Goal: Information Seeking & Learning: Compare options

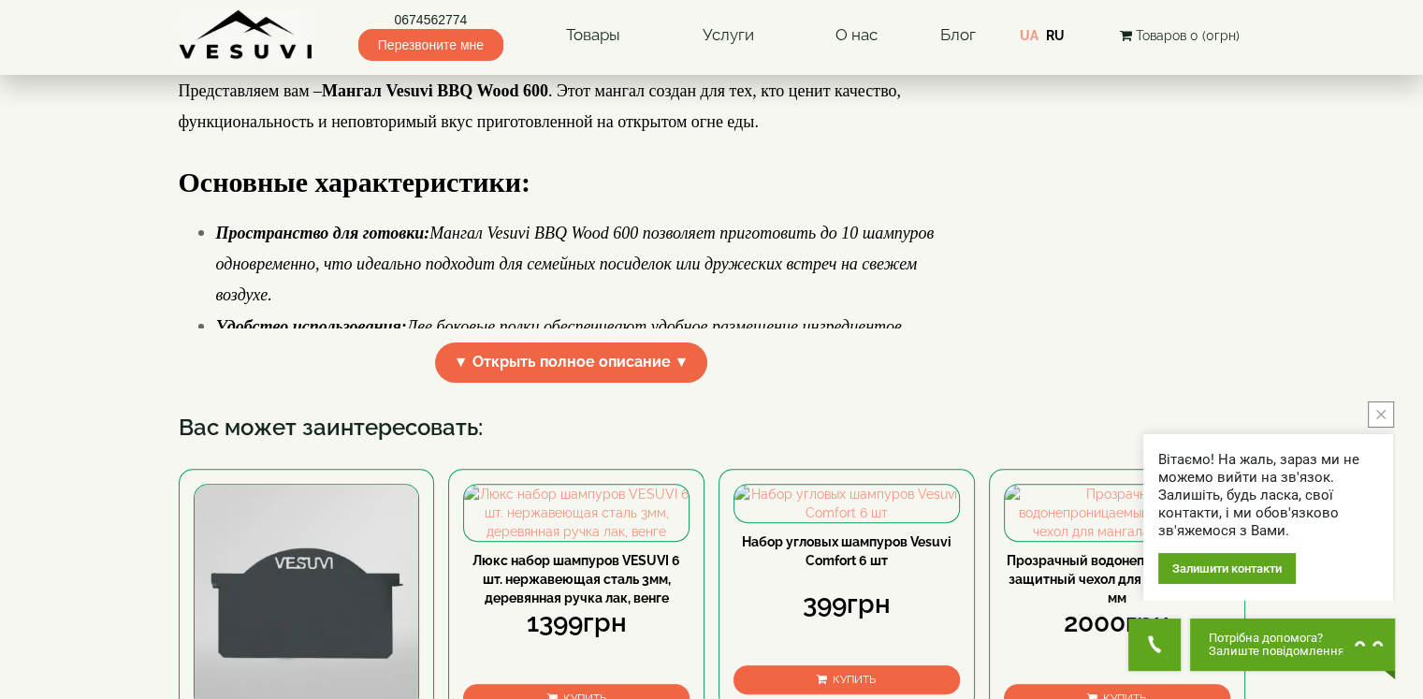
scroll to position [468, 0]
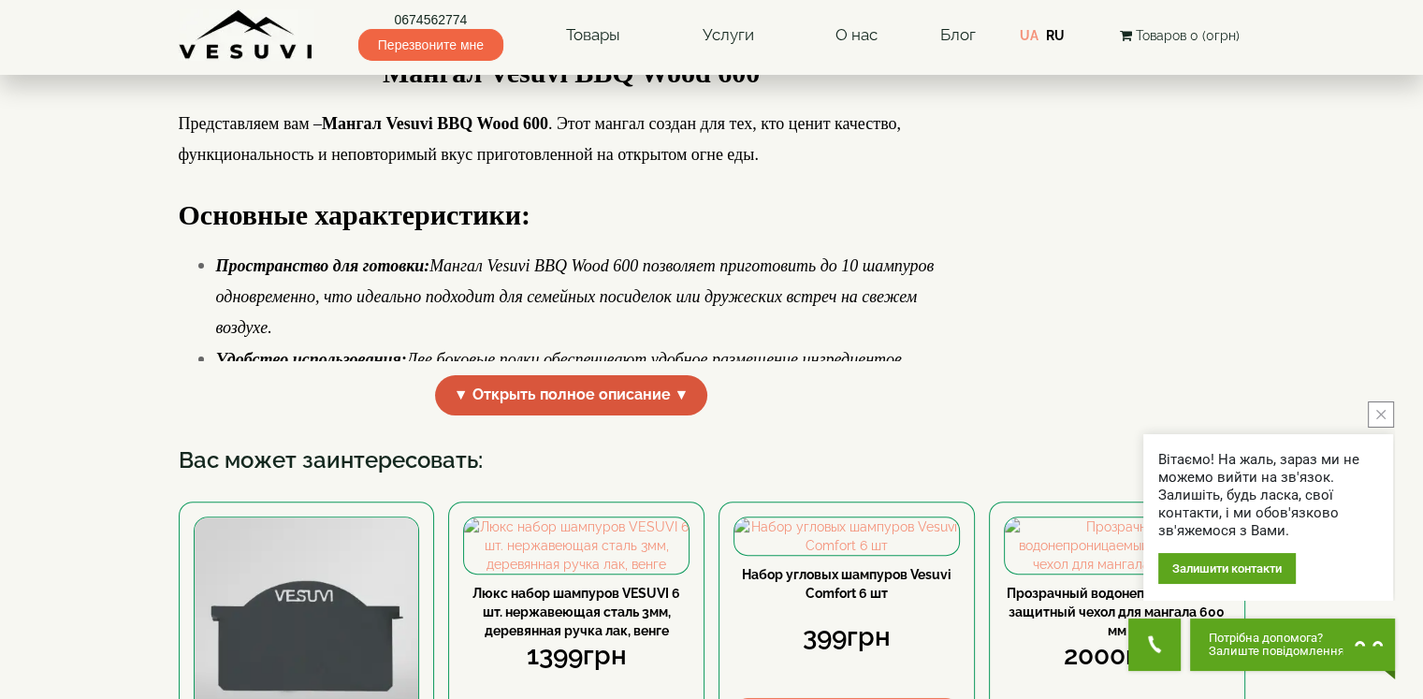
click at [653, 415] on span "▼ Открыть полное описание ▼" at bounding box center [571, 395] width 273 height 40
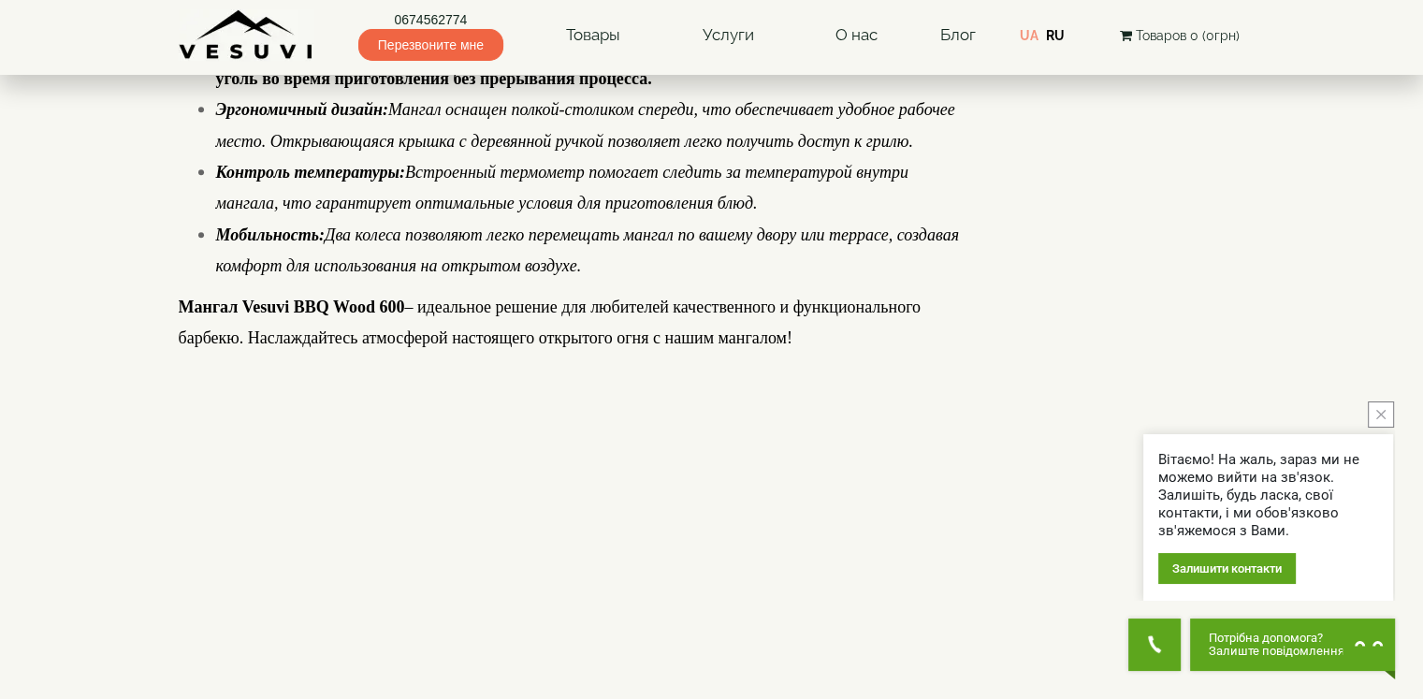
scroll to position [1310, 0]
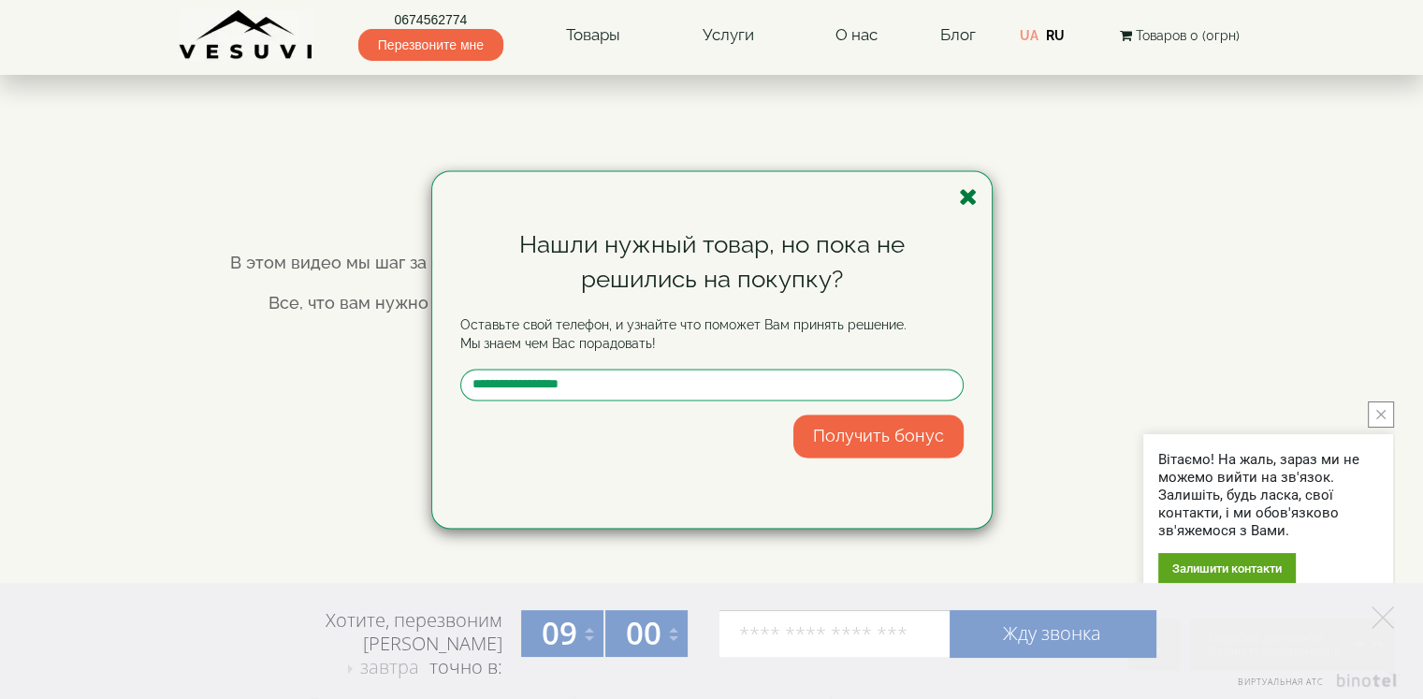
click at [966, 199] on icon "button" at bounding box center [968, 196] width 19 height 23
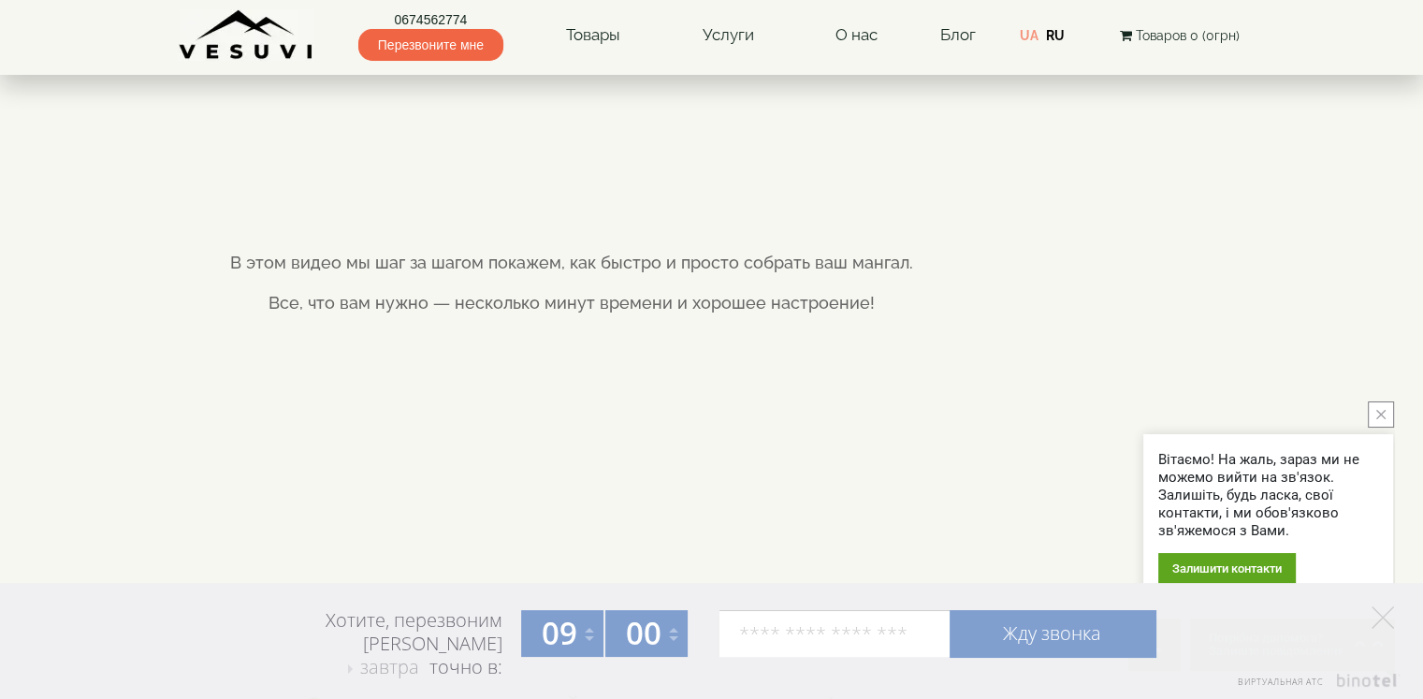
click at [1413, 621] on div "Хотите, перезвоним Вам завтра завтра в четверг в пятницу точно в: 09 09 10 11 1…" at bounding box center [711, 641] width 1423 height 116
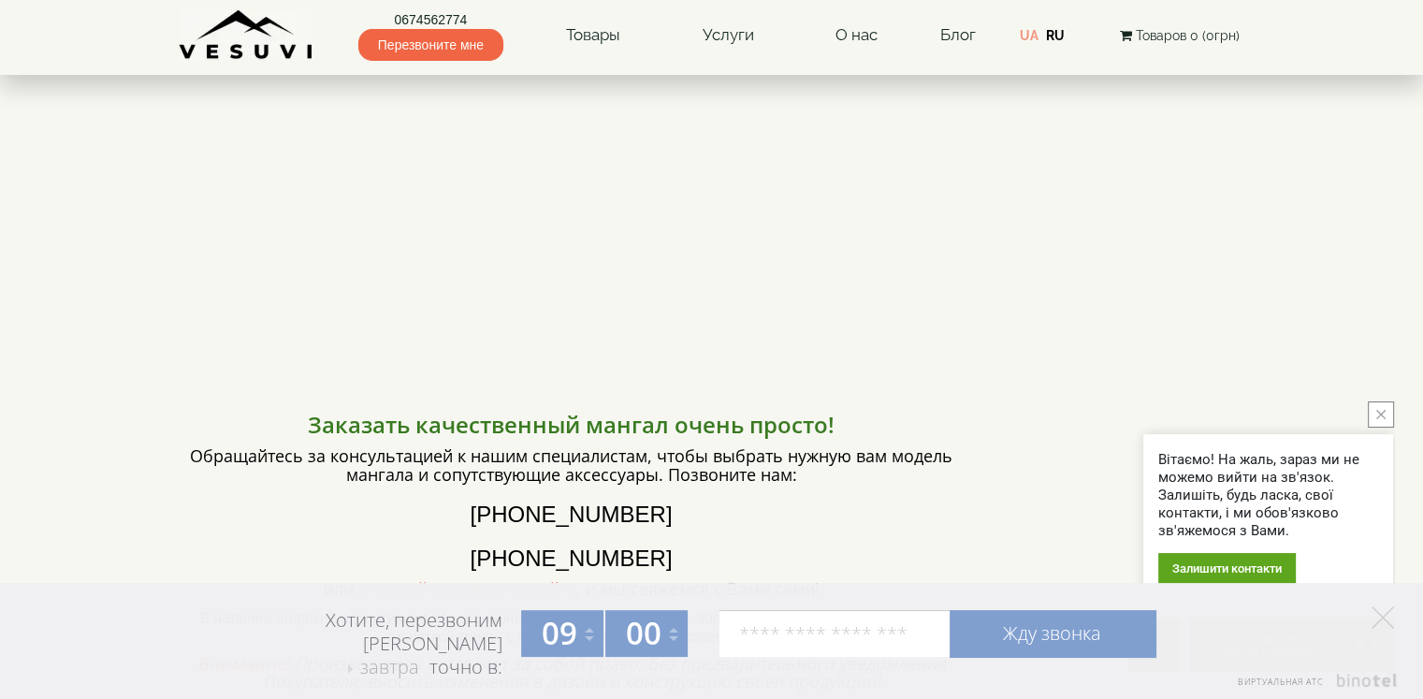
scroll to position [1590, 0]
click at [1385, 608] on icon at bounding box center [1382, 617] width 22 height 22
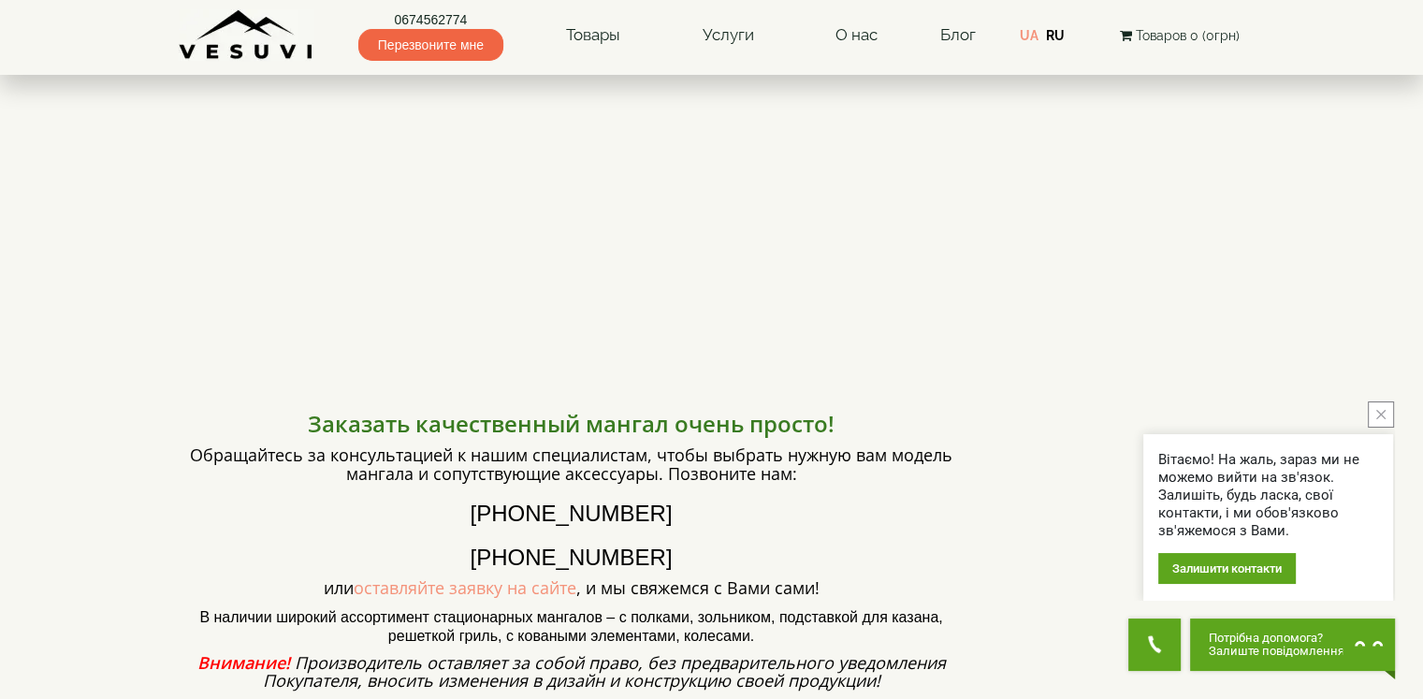
click at [1374, 415] on button "close button" at bounding box center [1381, 414] width 26 height 26
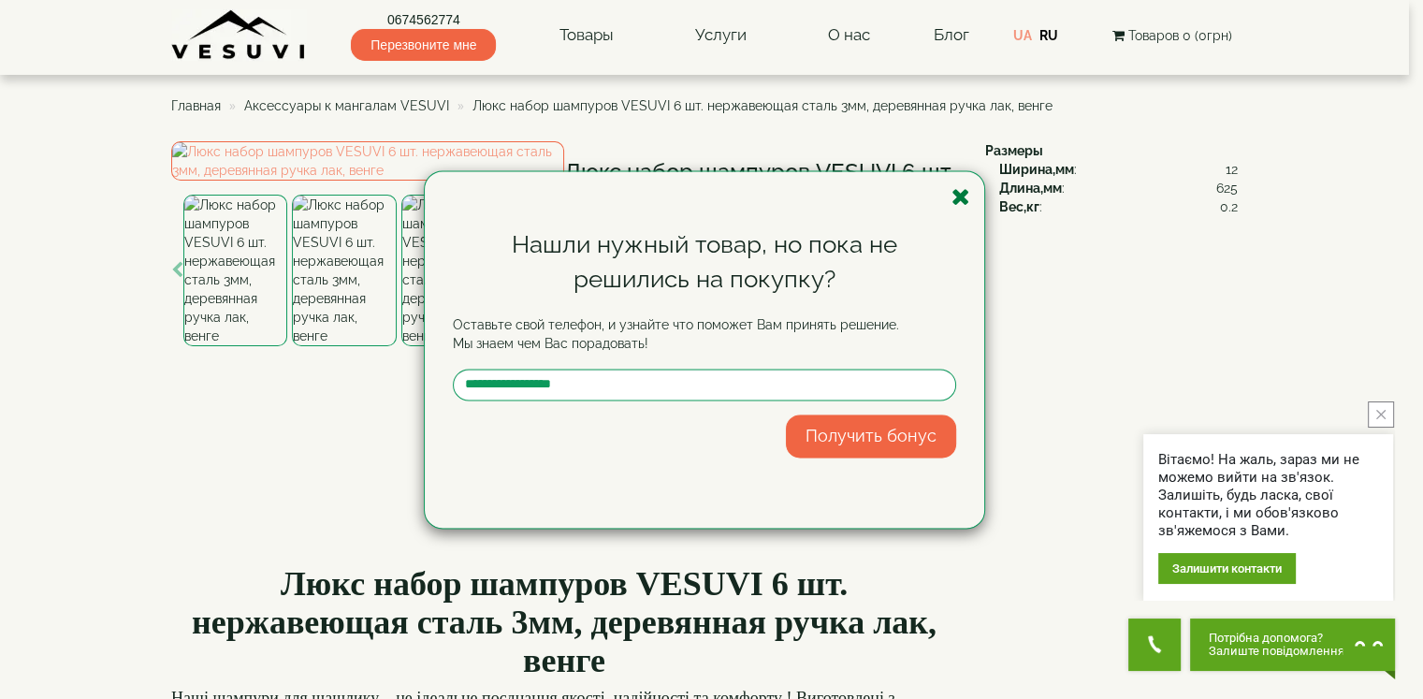
click at [957, 196] on icon "button" at bounding box center [960, 196] width 19 height 23
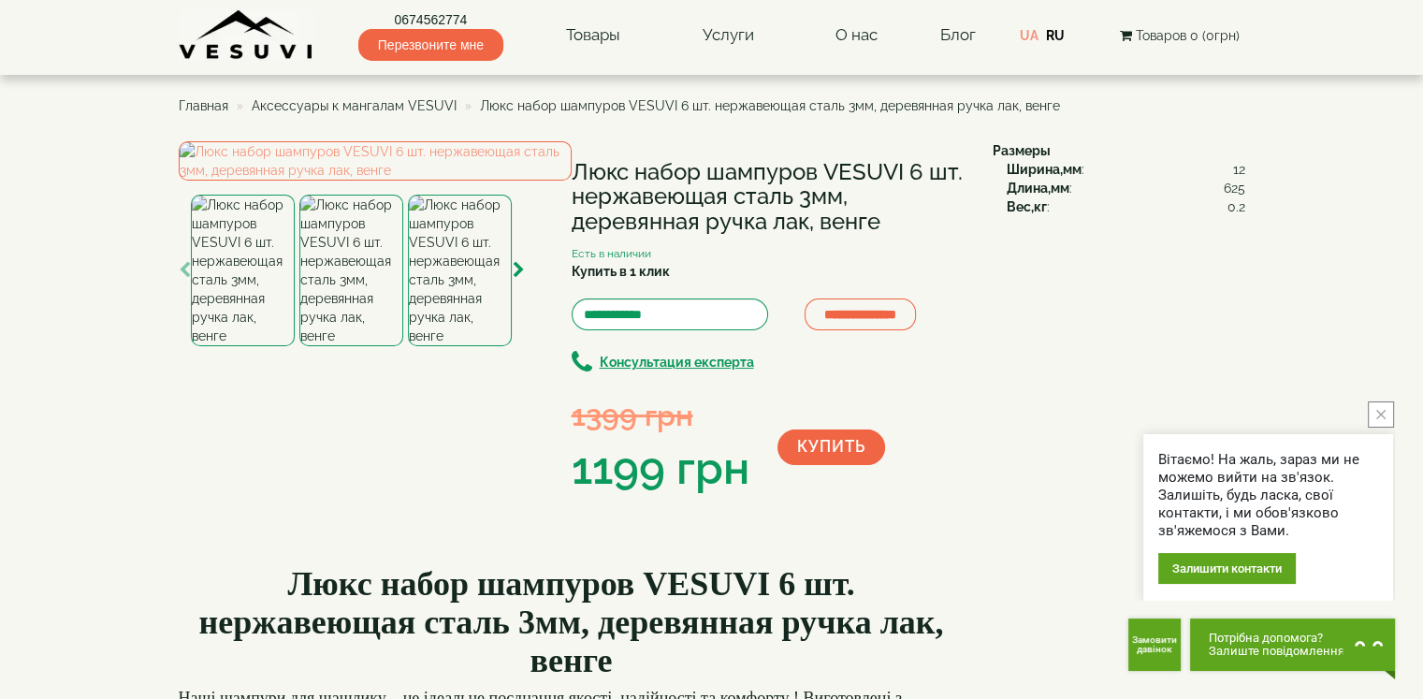
click at [411, 110] on span "Аксессуары к мангалам VESUVI" at bounding box center [354, 105] width 205 height 15
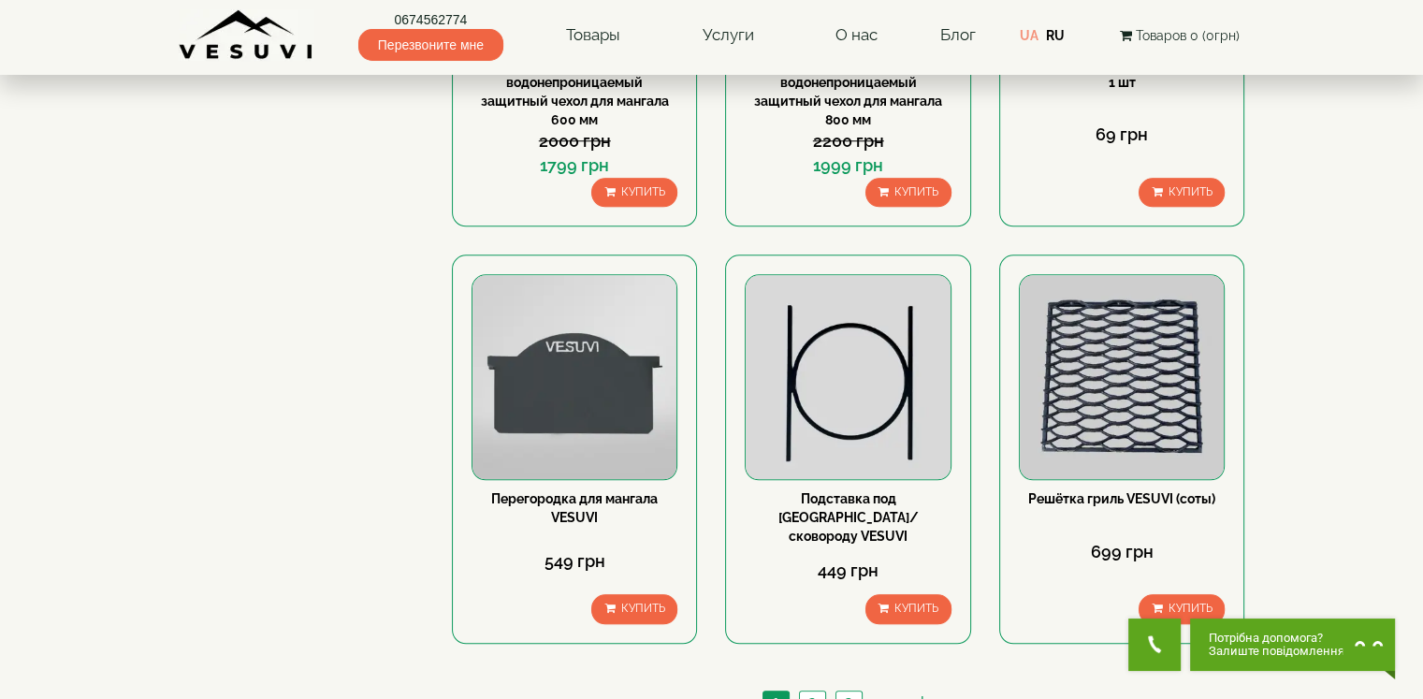
scroll to position [1777, 0]
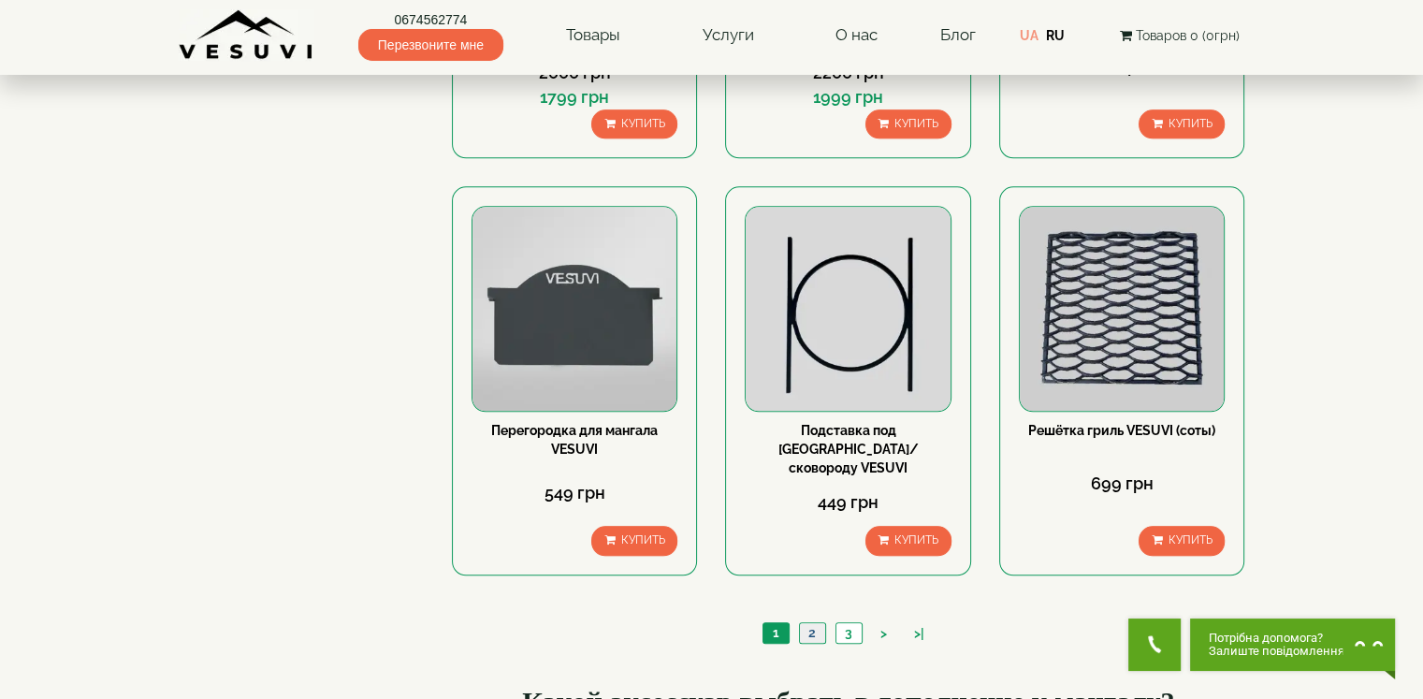
click at [808, 623] on link "2" at bounding box center [812, 633] width 26 height 20
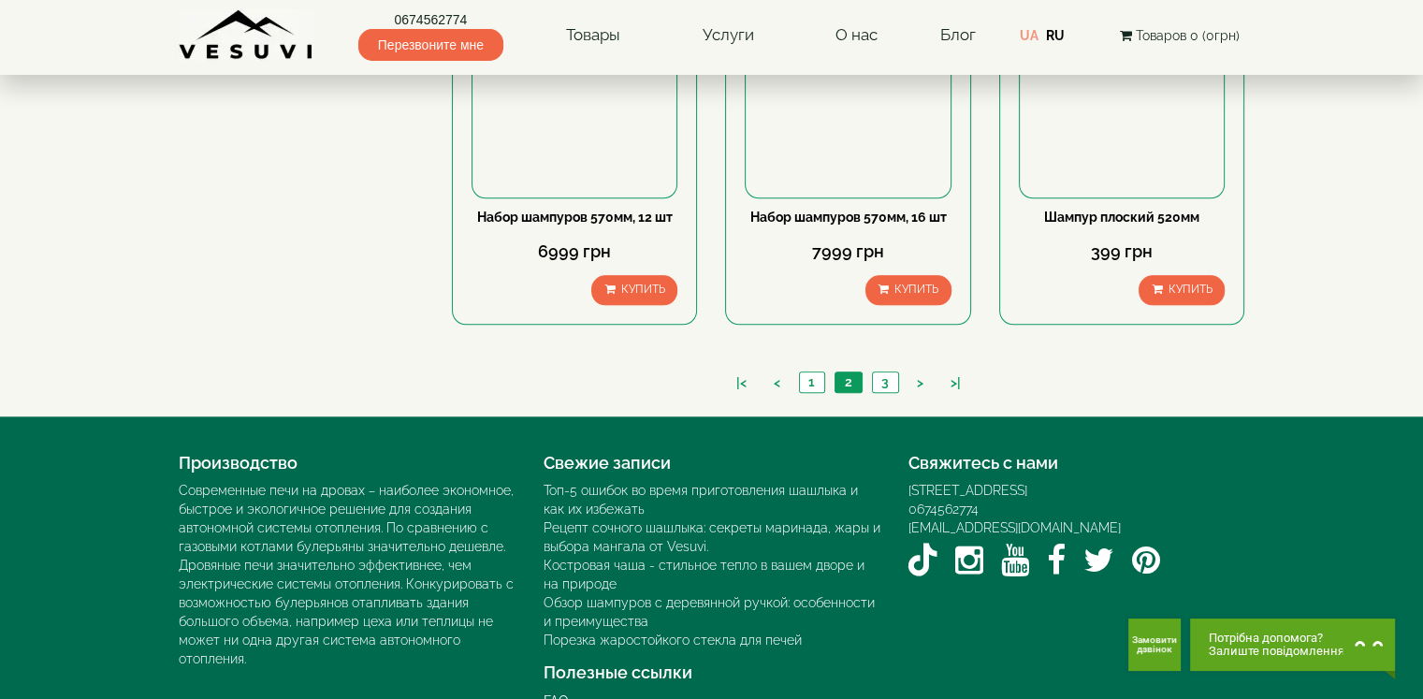
scroll to position [1871, 0]
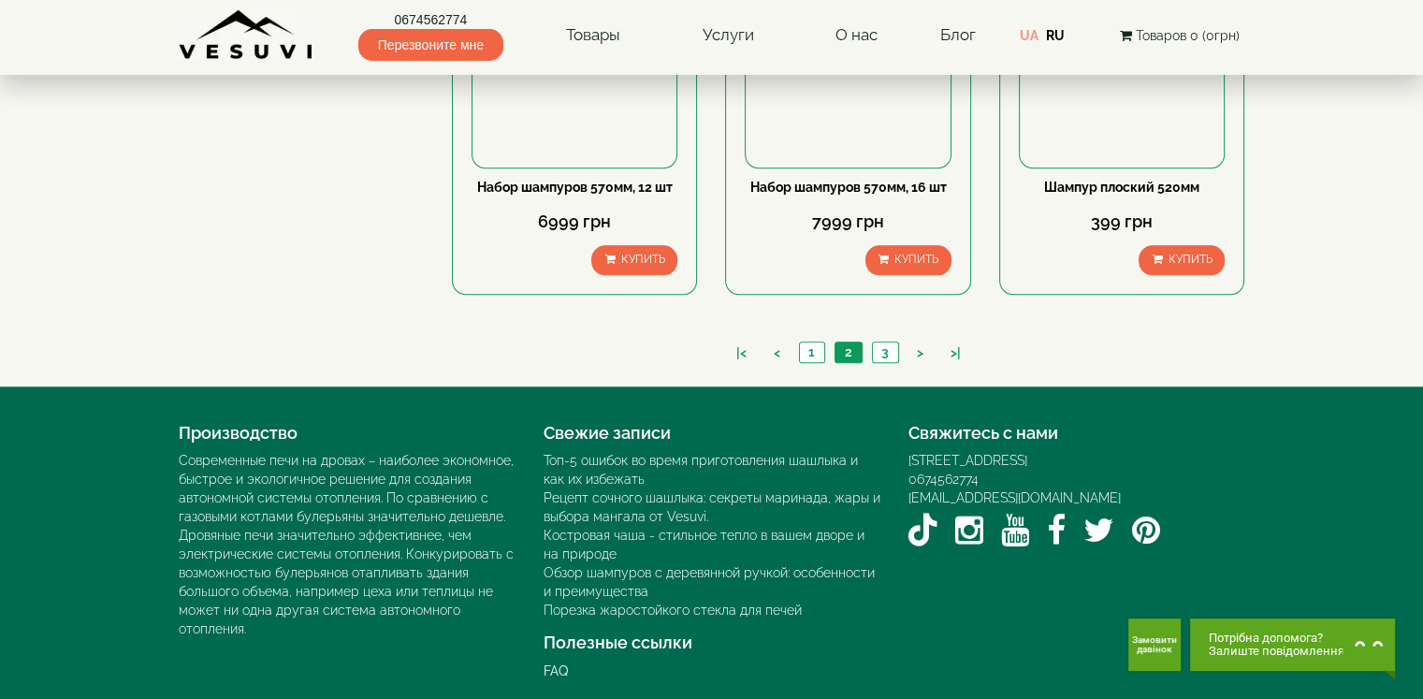
click at [884, 360] on ul "|< < 1 2 3 > >|" at bounding box center [848, 354] width 253 height 26
click at [887, 355] on link "3" at bounding box center [885, 352] width 26 height 20
